Goal: Task Accomplishment & Management: Manage account settings

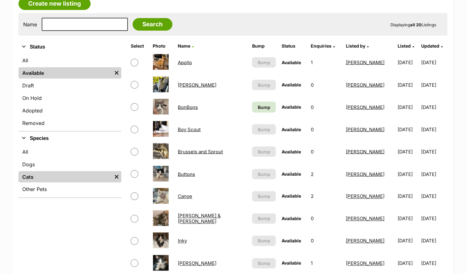
scroll to position [144, 0]
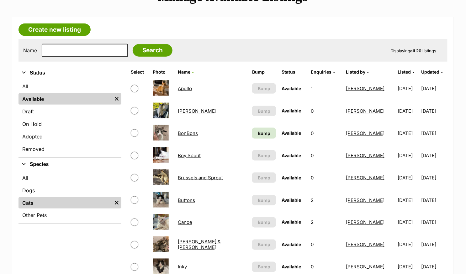
click at [186, 130] on link "BonBons" at bounding box center [188, 133] width 20 height 6
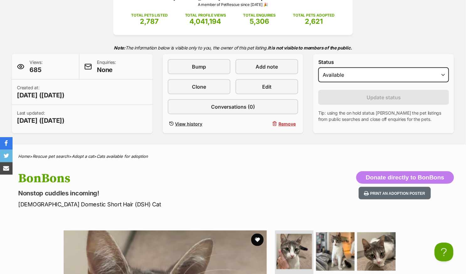
scroll to position [74, 0]
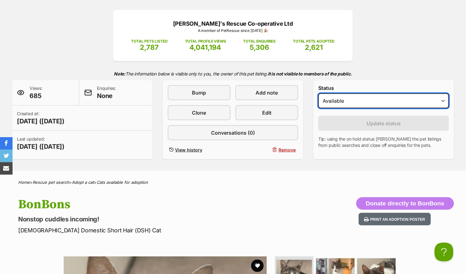
click at [349, 100] on select "Draft Available On hold Adopted" at bounding box center [383, 100] width 131 height 15
select select "on_hold"
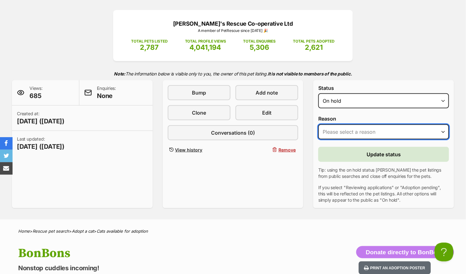
click at [340, 133] on select "Please select a reason Medical reasons Reviewing applications Adoption pending …" at bounding box center [383, 131] width 131 height 15
select select "adoption_pending"
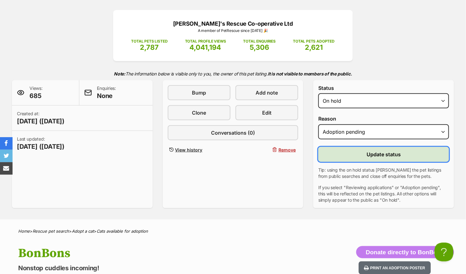
click at [355, 155] on button "Update status" at bounding box center [383, 154] width 131 height 15
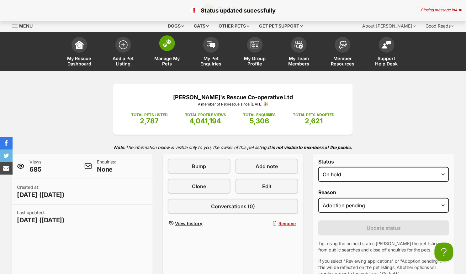
click at [163, 46] on img at bounding box center [167, 43] width 9 height 8
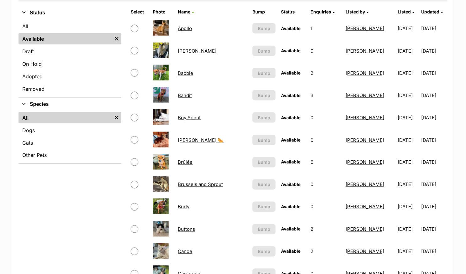
scroll to position [206, 0]
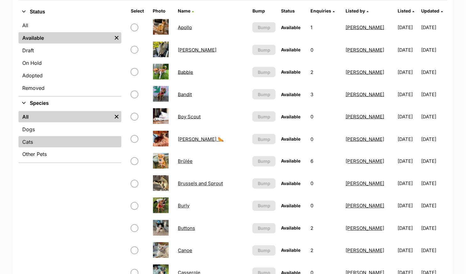
click at [38, 139] on link "Cats" at bounding box center [69, 141] width 103 height 11
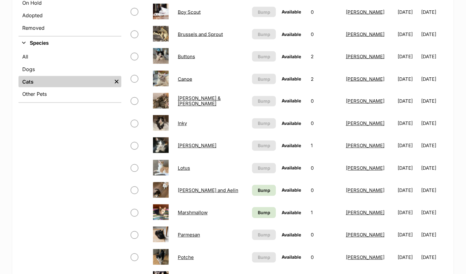
scroll to position [270, 0]
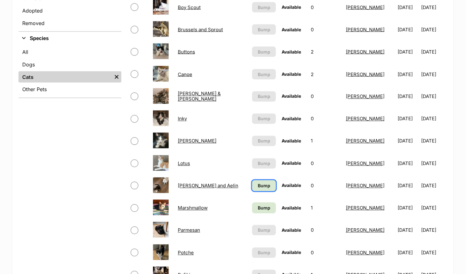
click at [258, 183] on span "Bump" at bounding box center [264, 186] width 13 height 7
click at [258, 206] on span "Bump" at bounding box center [264, 208] width 13 height 7
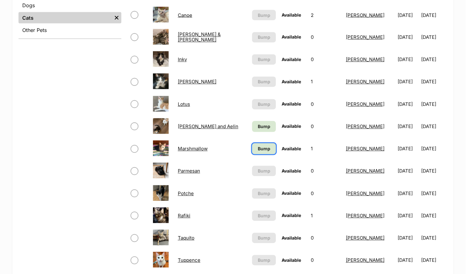
scroll to position [336, 0]
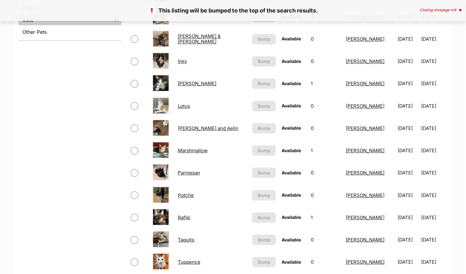
scroll to position [328, 0]
click at [189, 170] on link "Parmesan" at bounding box center [189, 173] width 22 height 6
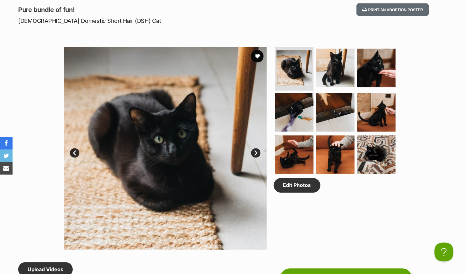
scroll to position [275, 0]
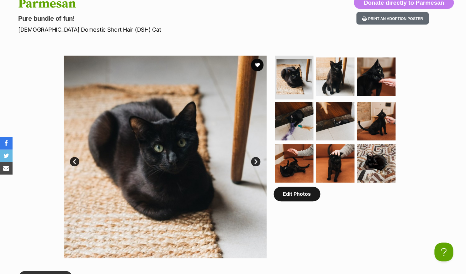
click at [291, 191] on link "Edit Photos" at bounding box center [297, 194] width 47 height 14
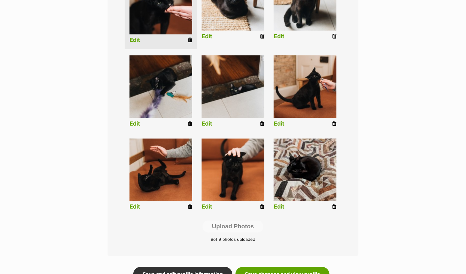
scroll to position [218, 0]
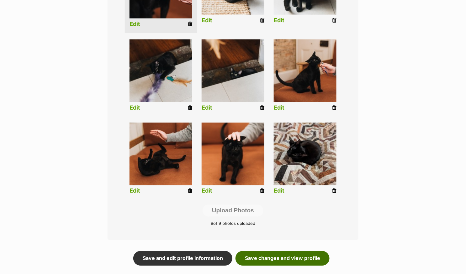
click at [295, 261] on link "Save changes and view profile" at bounding box center [282, 258] width 94 height 14
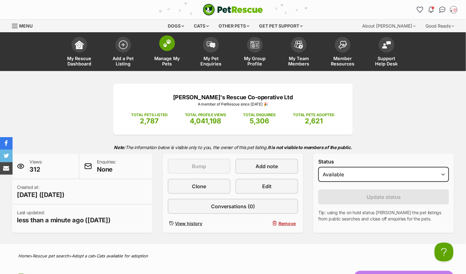
click at [167, 47] on span at bounding box center [167, 43] width 16 height 16
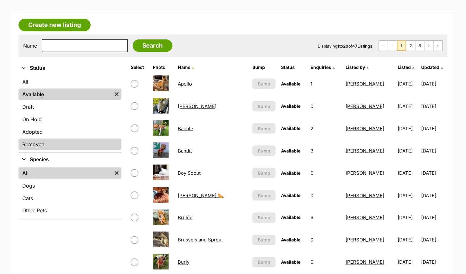
scroll to position [157, 0]
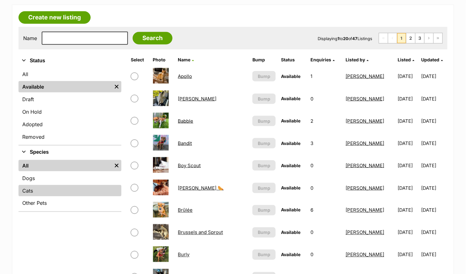
click at [59, 186] on link "Cats" at bounding box center [69, 190] width 103 height 11
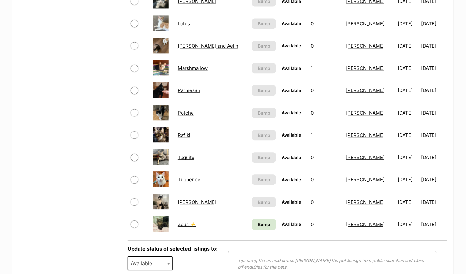
scroll to position [411, 0]
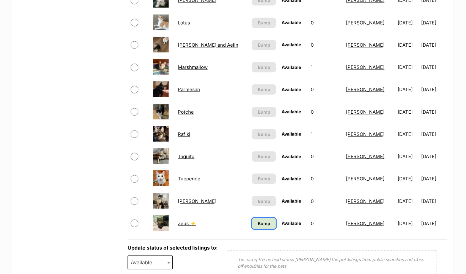
click at [254, 224] on link "Bump" at bounding box center [264, 223] width 24 height 11
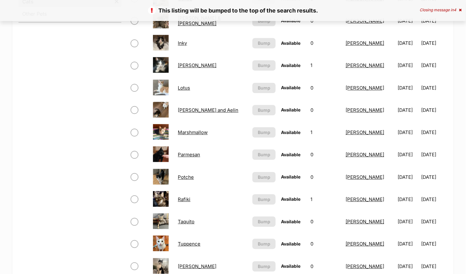
scroll to position [350, 0]
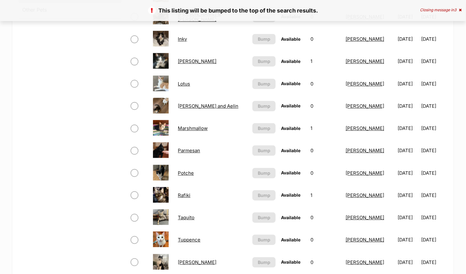
click at [185, 170] on link "Potche" at bounding box center [186, 173] width 16 height 6
